Goal: Task Accomplishment & Management: Complete application form

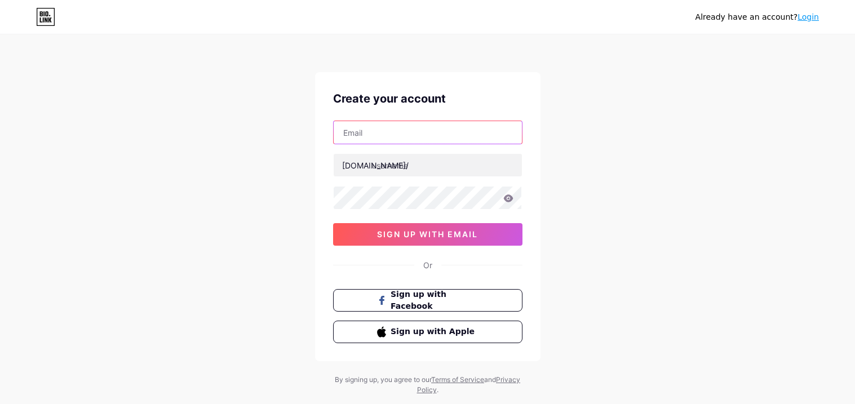
click at [449, 125] on input "text" at bounding box center [428, 132] width 188 height 23
type input "ellaroseofficial452@gmail.com"
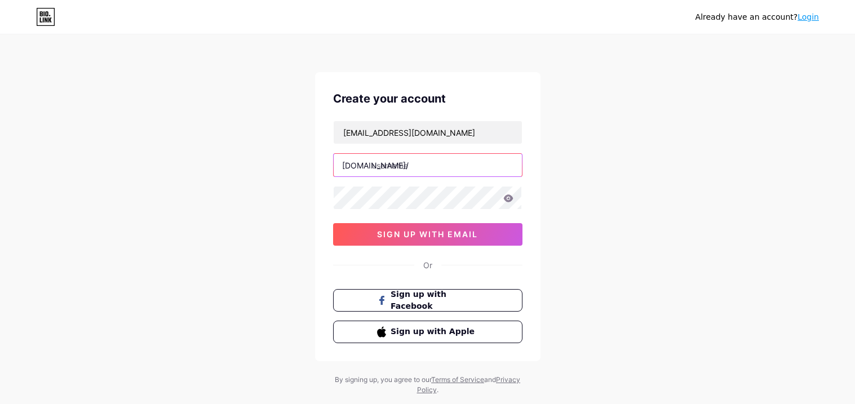
click at [413, 165] on input "text" at bounding box center [428, 165] width 188 height 23
type input "e"
type input "eazyfiscal"
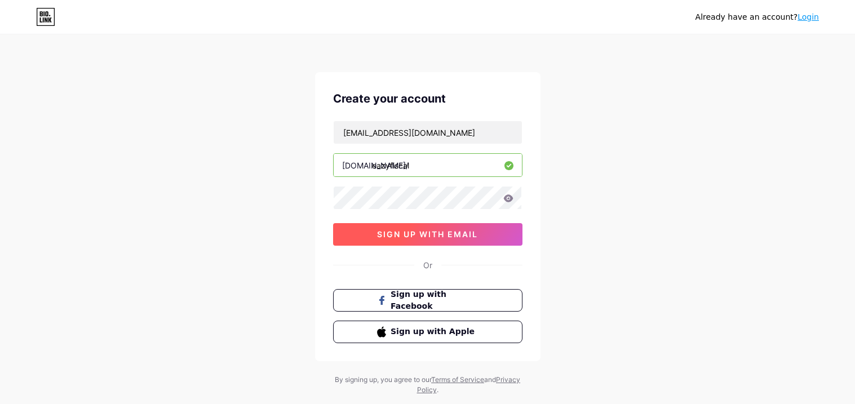
click at [365, 228] on button "sign up with email" at bounding box center [427, 234] width 189 height 23
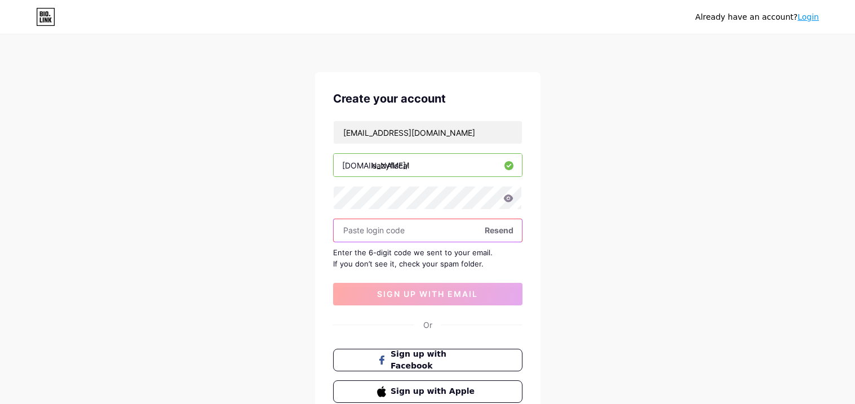
click at [386, 232] on input "text" at bounding box center [428, 230] width 188 height 23
paste input "768858"
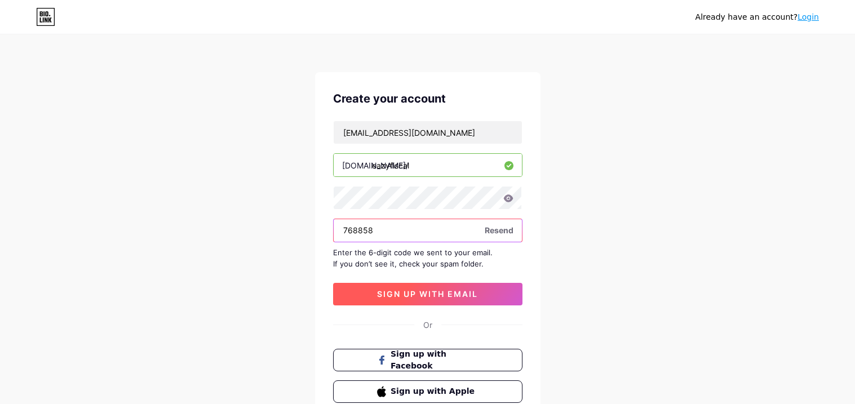
type input "768858"
click at [403, 303] on button "sign up with email" at bounding box center [427, 294] width 189 height 23
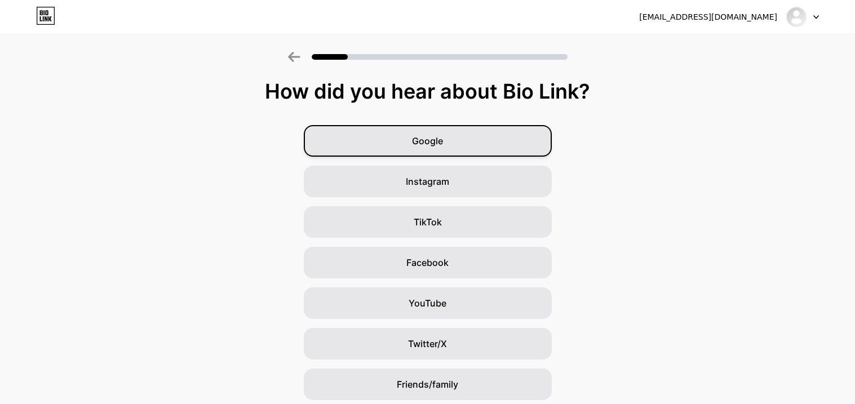
click at [423, 138] on span "Google" at bounding box center [427, 141] width 31 height 14
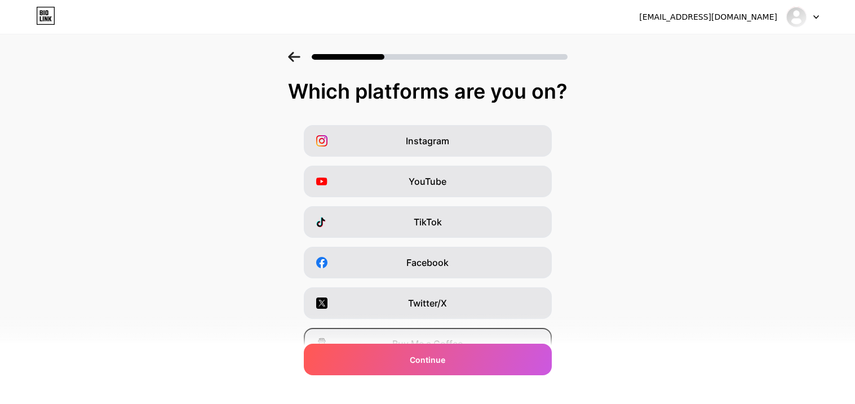
scroll to position [138, 0]
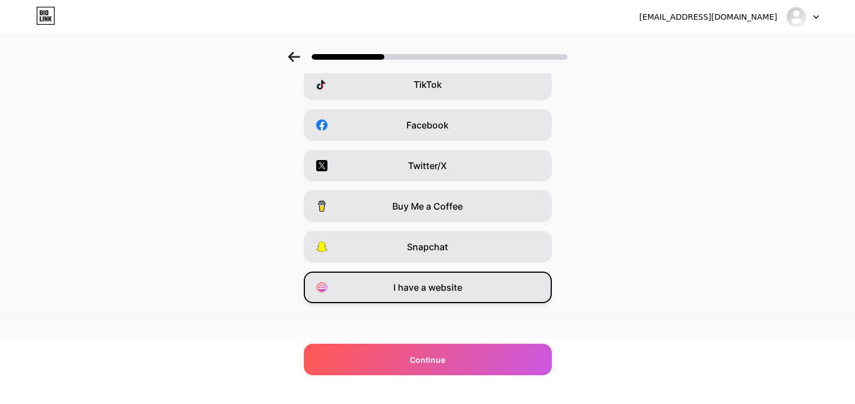
click at [436, 291] on span "I have a website" at bounding box center [427, 288] width 69 height 14
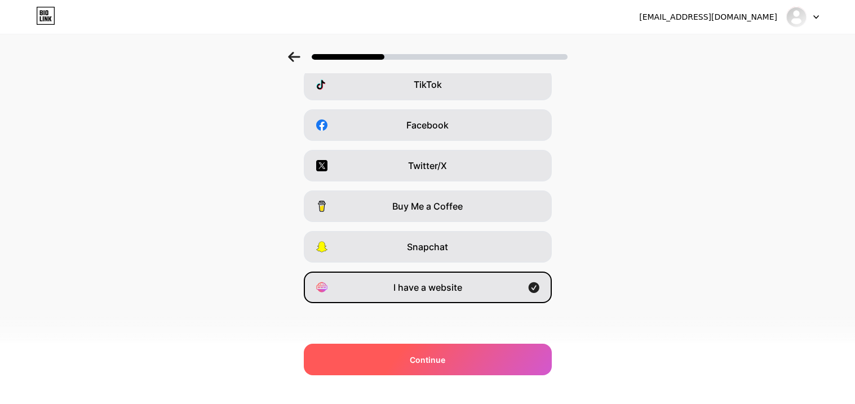
click at [439, 359] on span "Continue" at bounding box center [428, 360] width 36 height 12
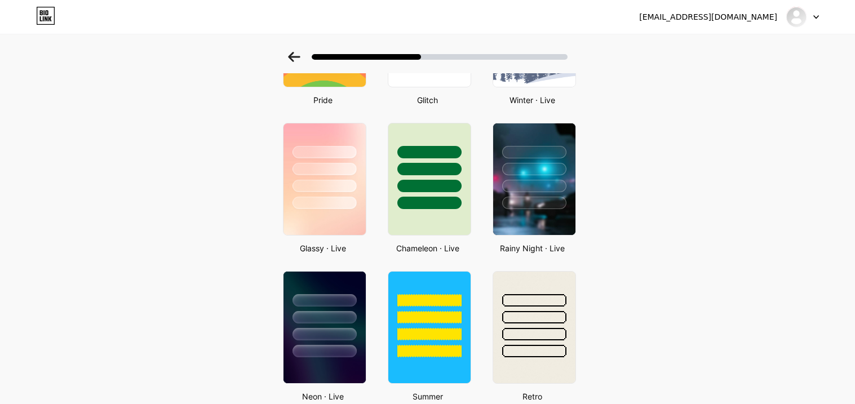
scroll to position [0, 0]
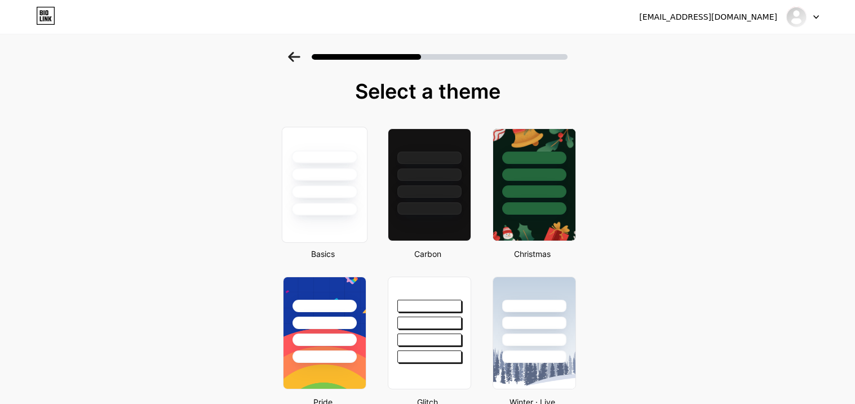
click at [324, 225] on div at bounding box center [324, 185] width 86 height 116
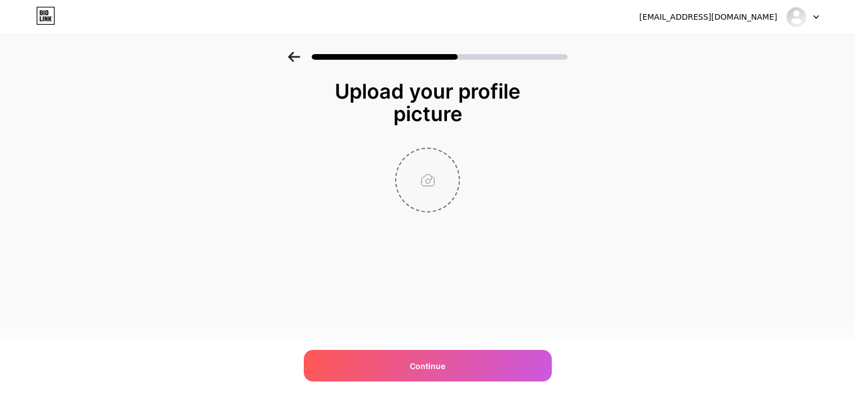
click at [422, 194] on input "file" at bounding box center [427, 180] width 63 height 63
click at [429, 176] on input "file" at bounding box center [427, 180] width 63 height 63
type input "C:\fakepath\lxpu2pchcrxarmwtkv7g.jpg"
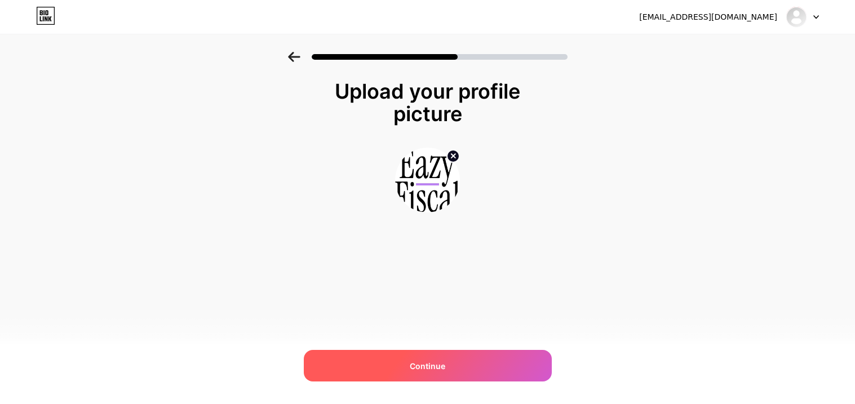
click at [545, 368] on div "Continue" at bounding box center [428, 366] width 248 height 32
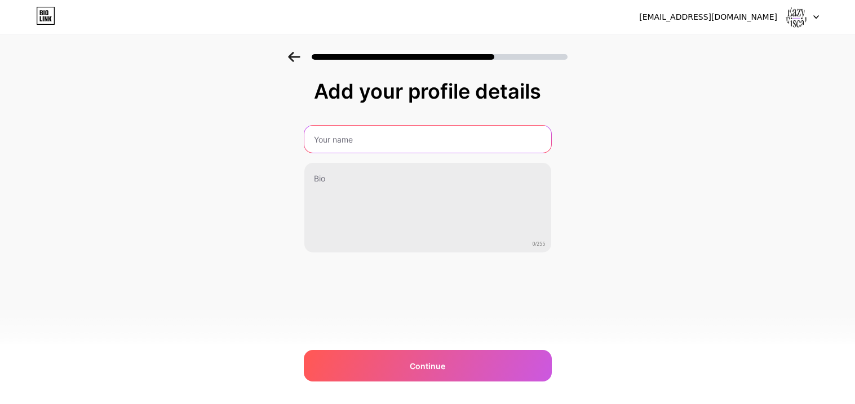
click at [397, 130] on input "text" at bounding box center [427, 139] width 247 height 27
type input "Eazy Fiscal"
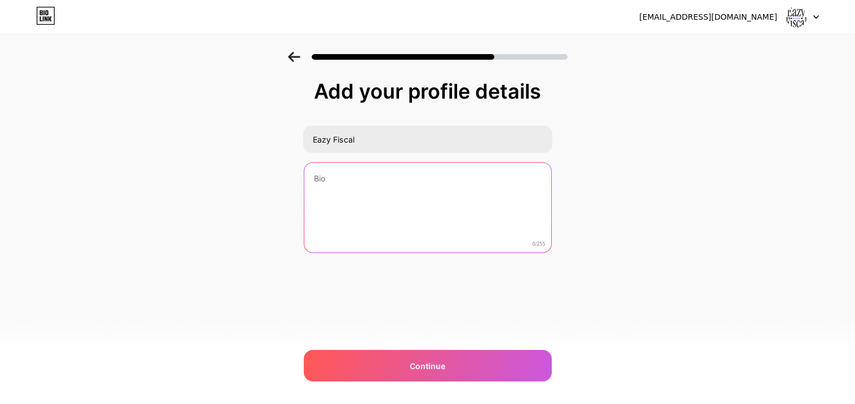
click at [353, 182] on textarea at bounding box center [427, 208] width 247 height 91
paste textarea "Eazy Fiscal is a trusted financial partner for businesses of all sizes. We offe…"
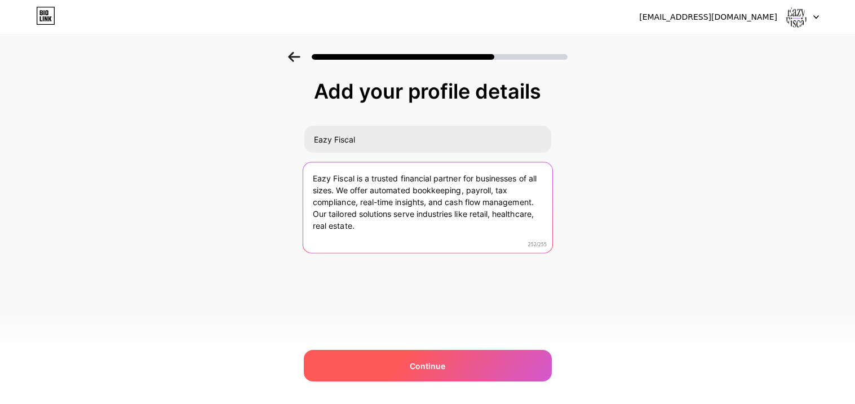
type textarea "Eazy Fiscal is a trusted financial partner for businesses of all sizes. We offe…"
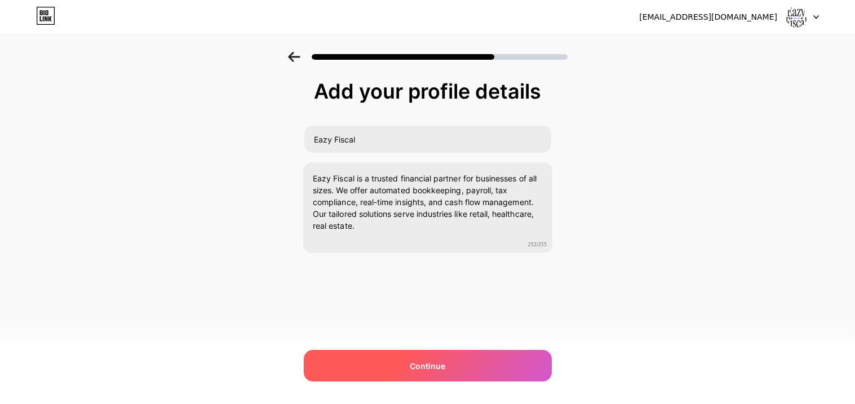
click at [405, 371] on div "Continue" at bounding box center [428, 366] width 248 height 32
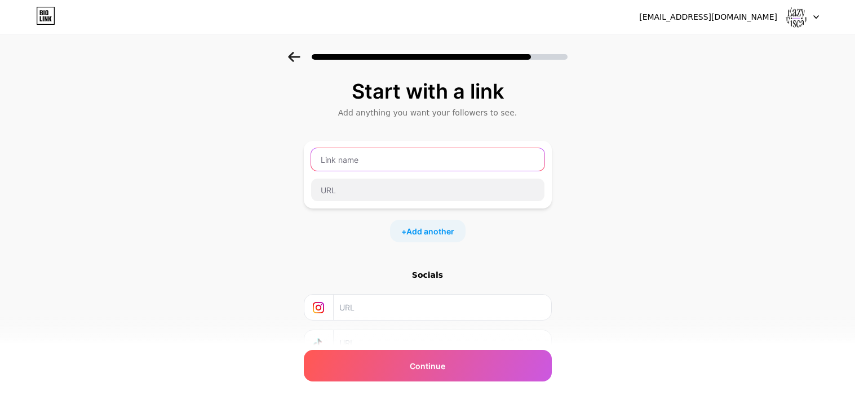
click at [396, 165] on input "text" at bounding box center [427, 159] width 233 height 23
type input "Website"
click at [386, 202] on div "Website" at bounding box center [428, 175] width 248 height 68
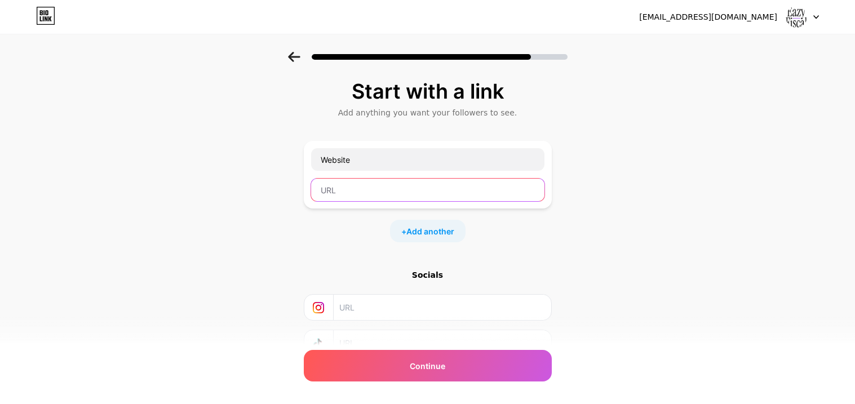
click at [379, 193] on input "text" at bounding box center [427, 190] width 233 height 23
paste input "https://www.eazyfiscal.com/"
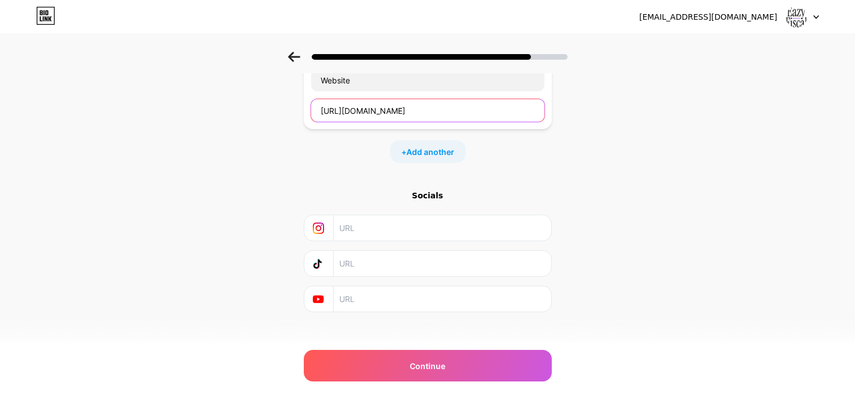
scroll to position [89, 0]
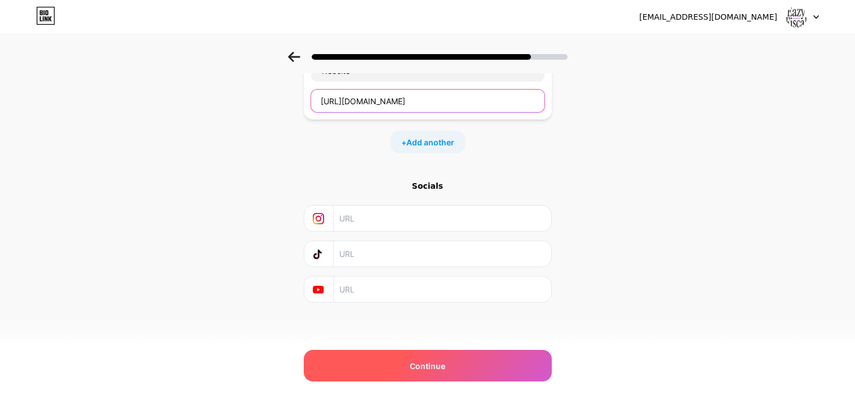
type input "https://www.eazyfiscal.com/"
click at [413, 361] on span "Continue" at bounding box center [428, 366] width 36 height 12
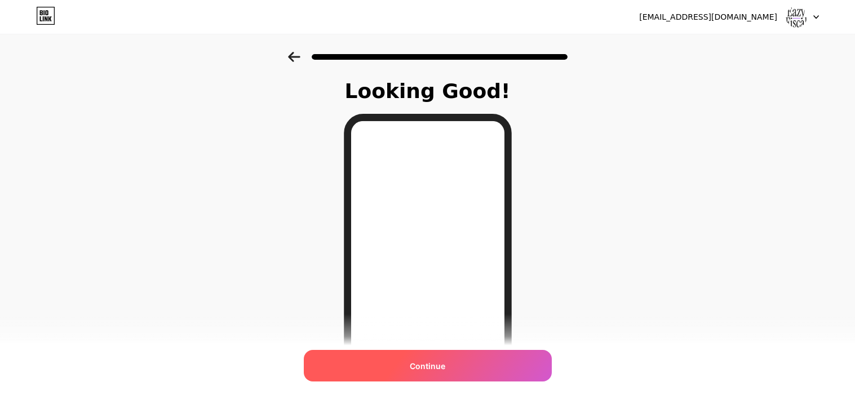
click at [453, 355] on div "Continue" at bounding box center [428, 366] width 248 height 32
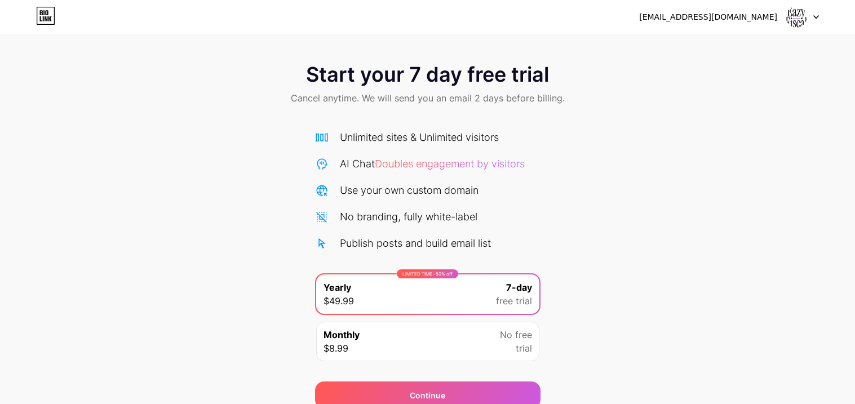
click at [794, 14] on img at bounding box center [796, 16] width 21 height 21
click at [644, 114] on div "Start your 7 day free trial Cancel anytime. We will send you an email 2 days be…" at bounding box center [427, 85] width 855 height 67
click at [41, 10] on icon at bounding box center [45, 16] width 19 height 18
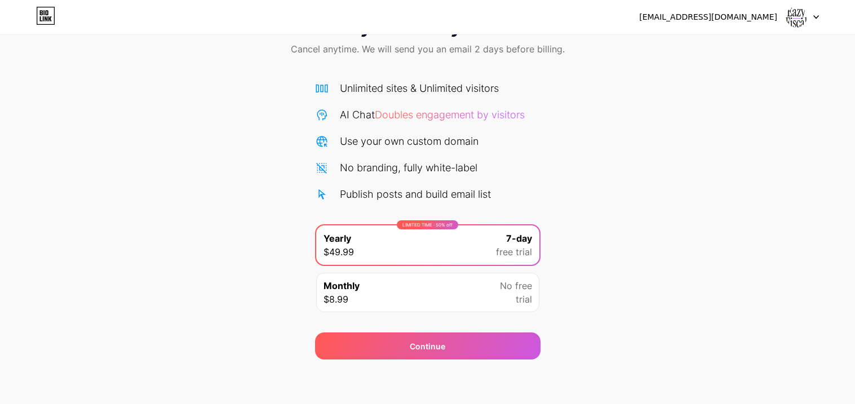
click at [524, 284] on span "No free" at bounding box center [516, 286] width 32 height 14
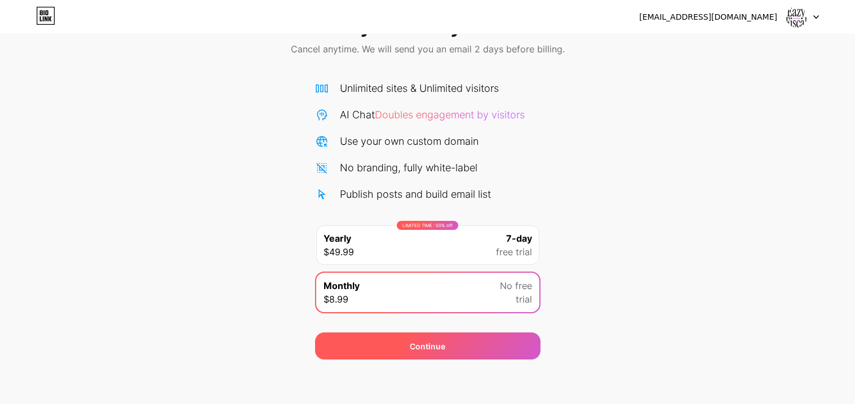
click at [432, 348] on span "Continue" at bounding box center [428, 346] width 36 height 12
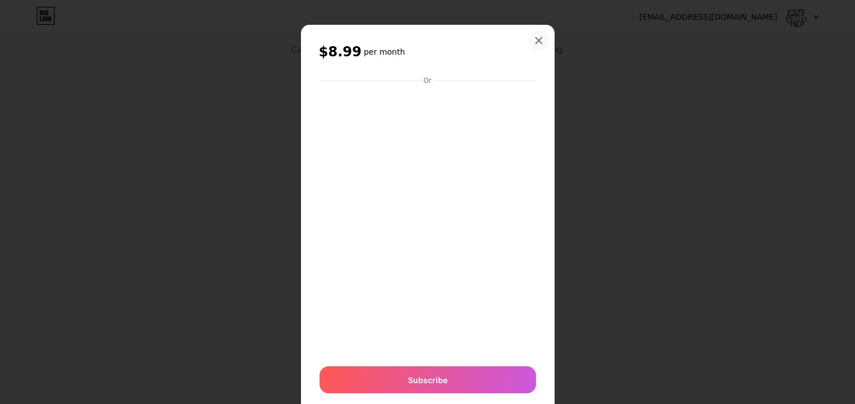
click at [539, 40] on icon at bounding box center [538, 40] width 9 height 9
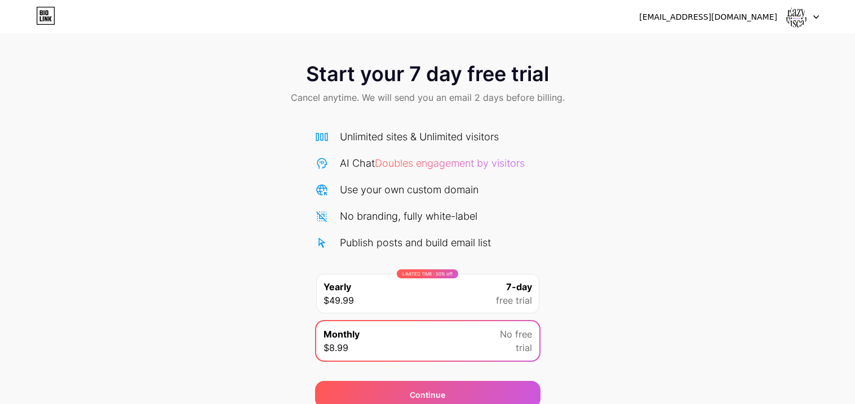
scroll to position [0, 0]
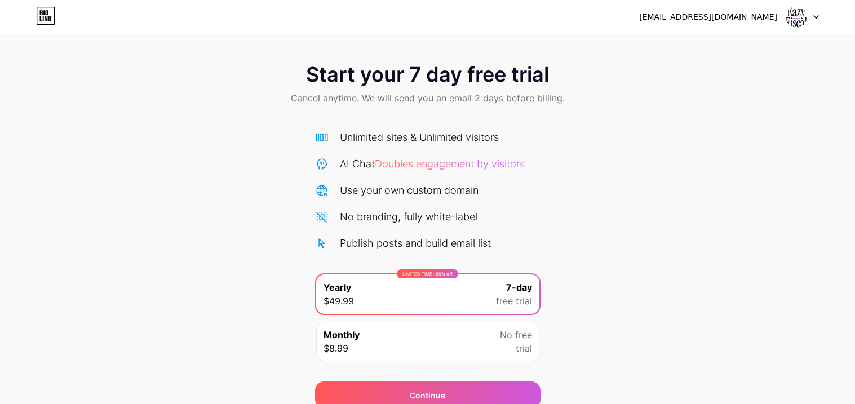
click at [792, 19] on img at bounding box center [796, 16] width 21 height 21
click at [43, 20] on icon at bounding box center [43, 18] width 1 height 5
